Goal: Task Accomplishment & Management: Manage account settings

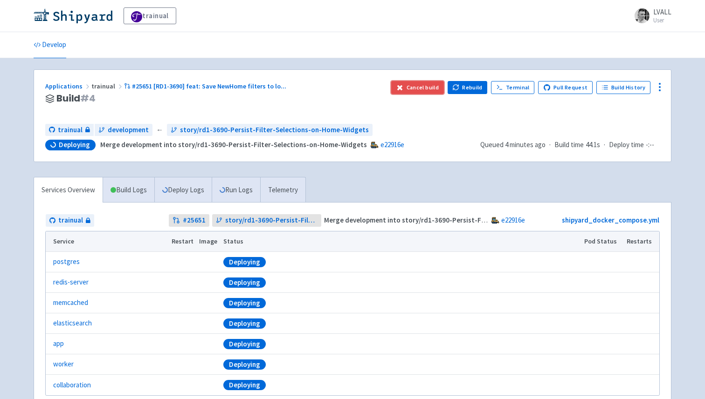
click at [426, 85] on button "Cancel build" at bounding box center [417, 87] width 53 height 13
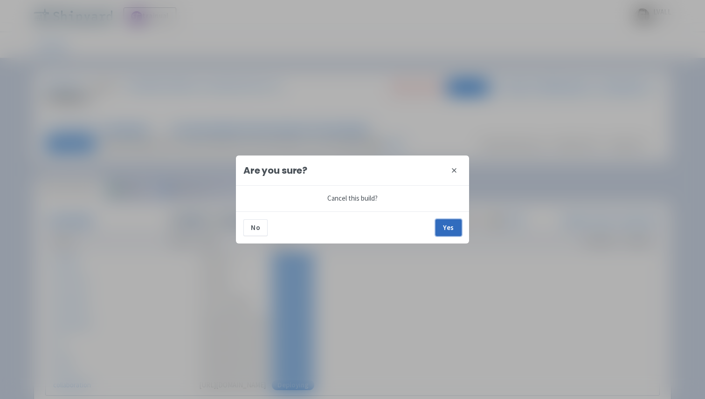
click at [445, 229] on button "Yes" at bounding box center [448, 228] width 26 height 17
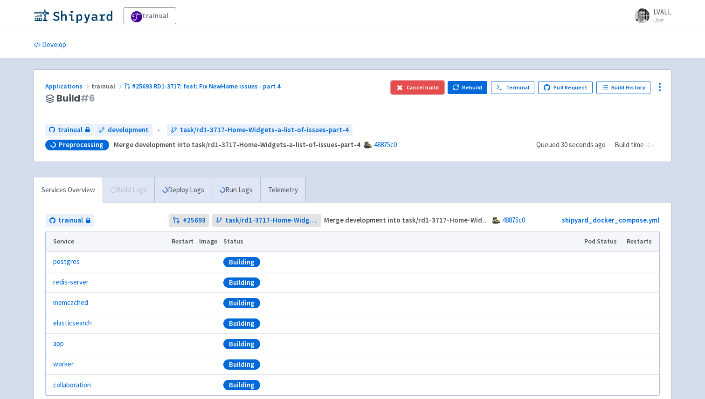
click at [422, 92] on button "Cancel build" at bounding box center [417, 87] width 53 height 13
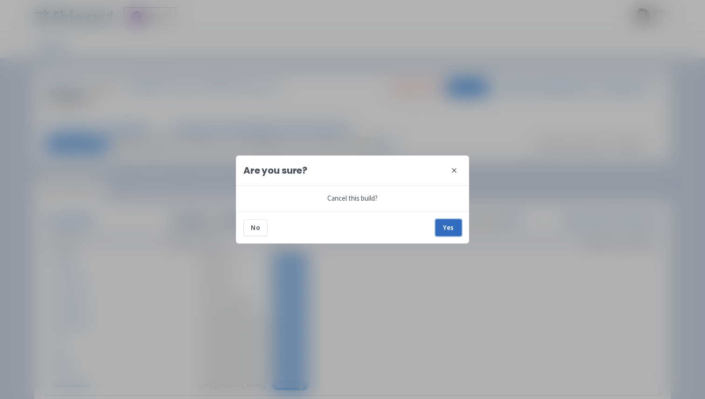
click at [443, 231] on button "Yes" at bounding box center [448, 228] width 26 height 17
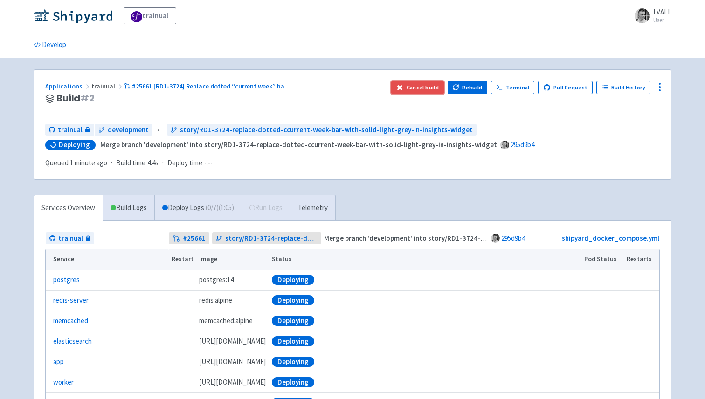
click at [422, 87] on button "Cancel build" at bounding box center [417, 87] width 53 height 13
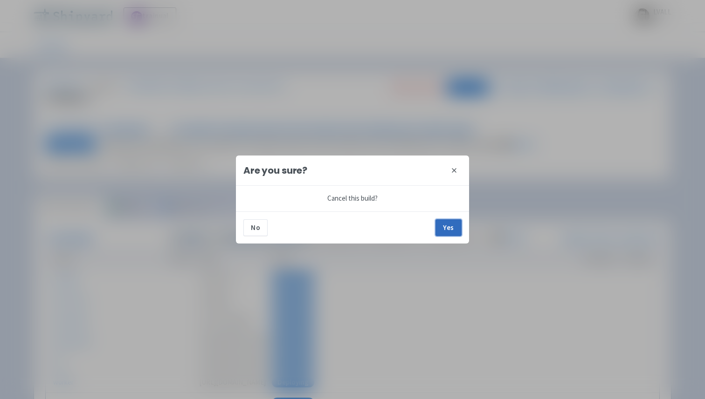
click at [447, 222] on button "Yes" at bounding box center [448, 228] width 26 height 17
